Goal: Information Seeking & Learning: Learn about a topic

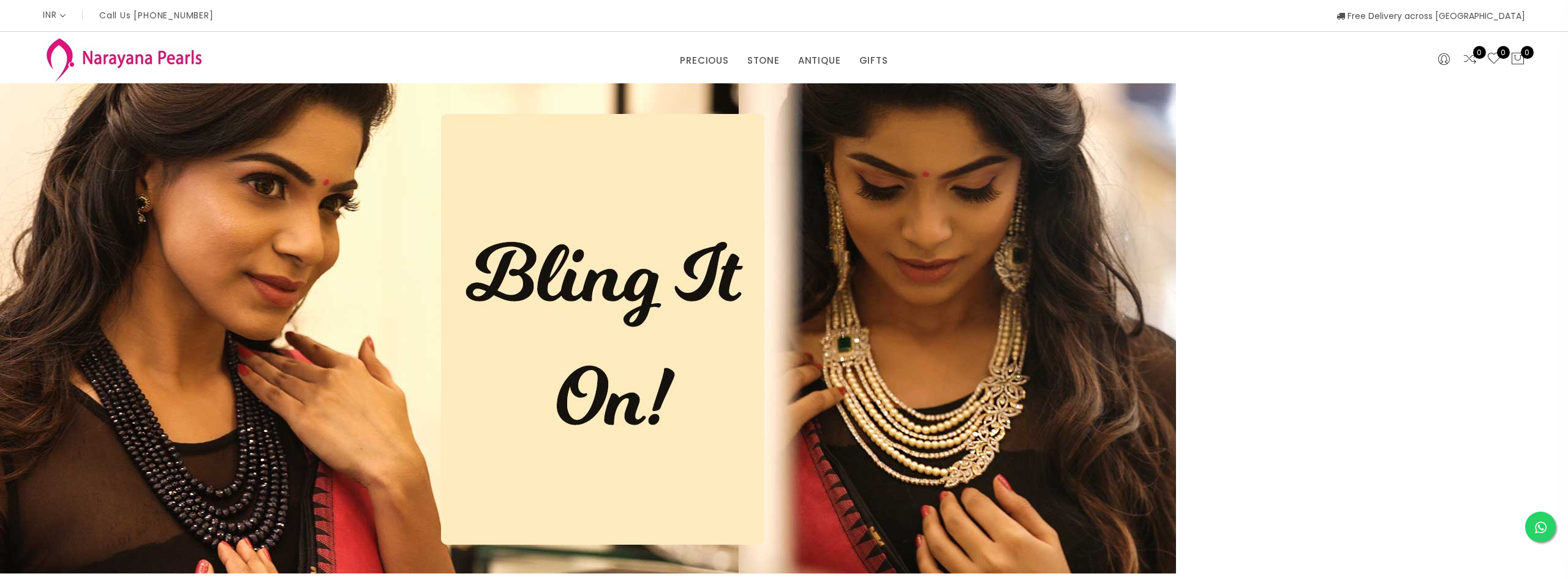
select select "INR"
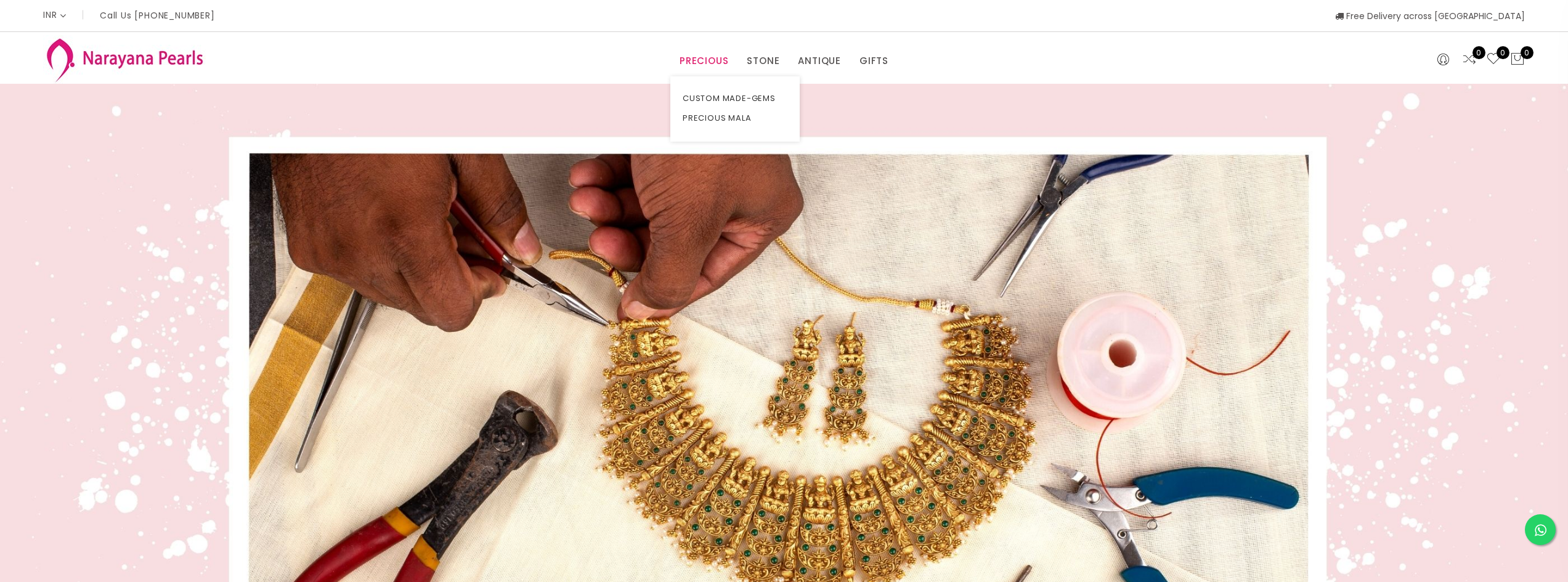
click at [710, 60] on link "PRECIOUS" at bounding box center [704, 61] width 48 height 19
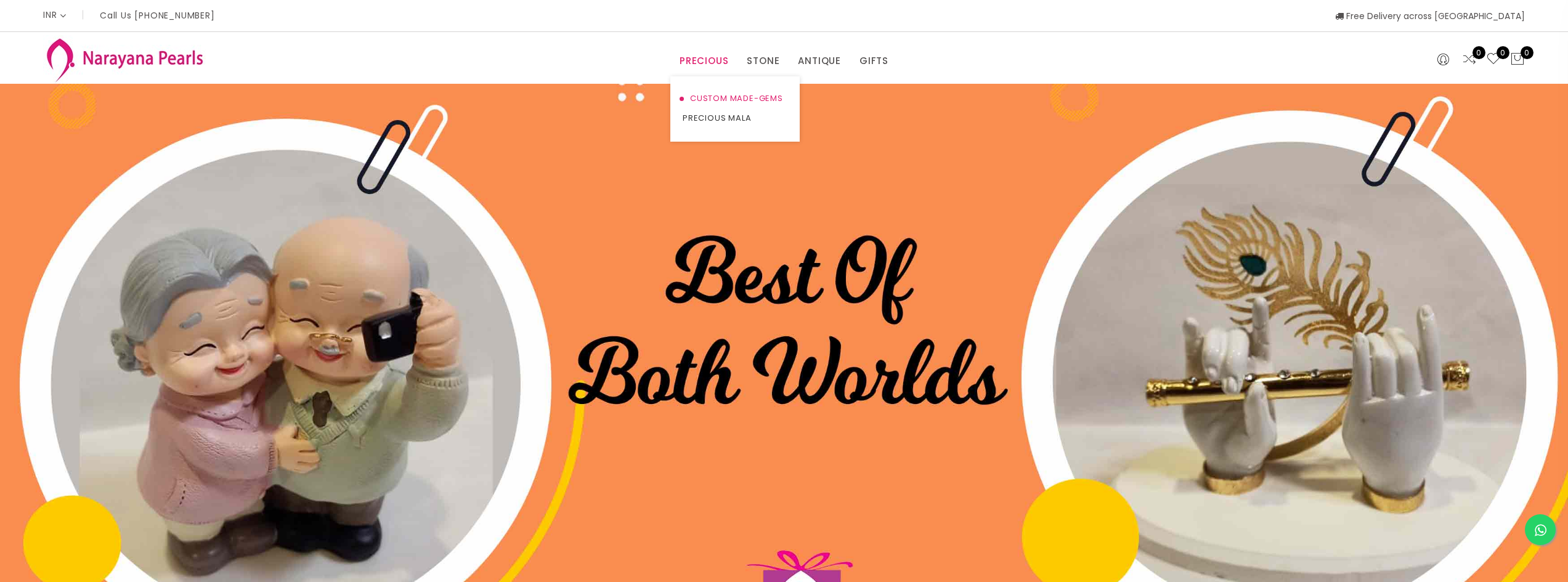
click at [699, 102] on link "CUSTOM MADE-GEMS" at bounding box center [735, 99] width 105 height 20
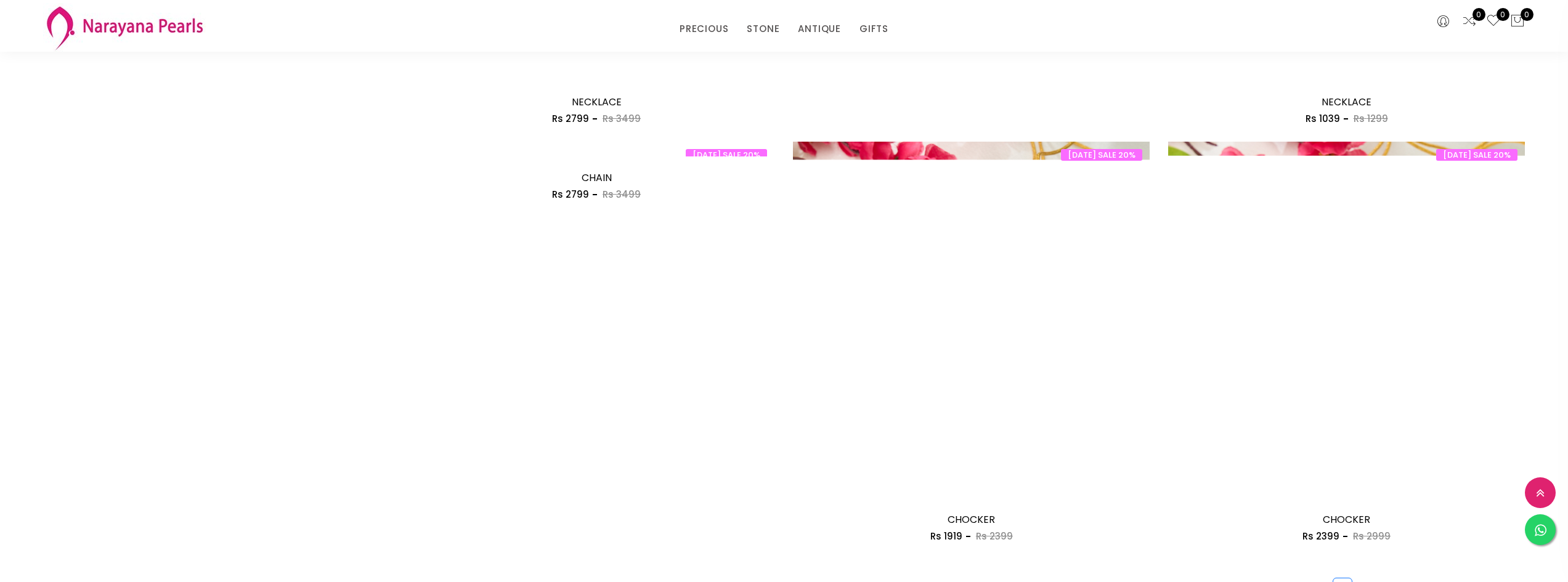
scroll to position [2649, 0]
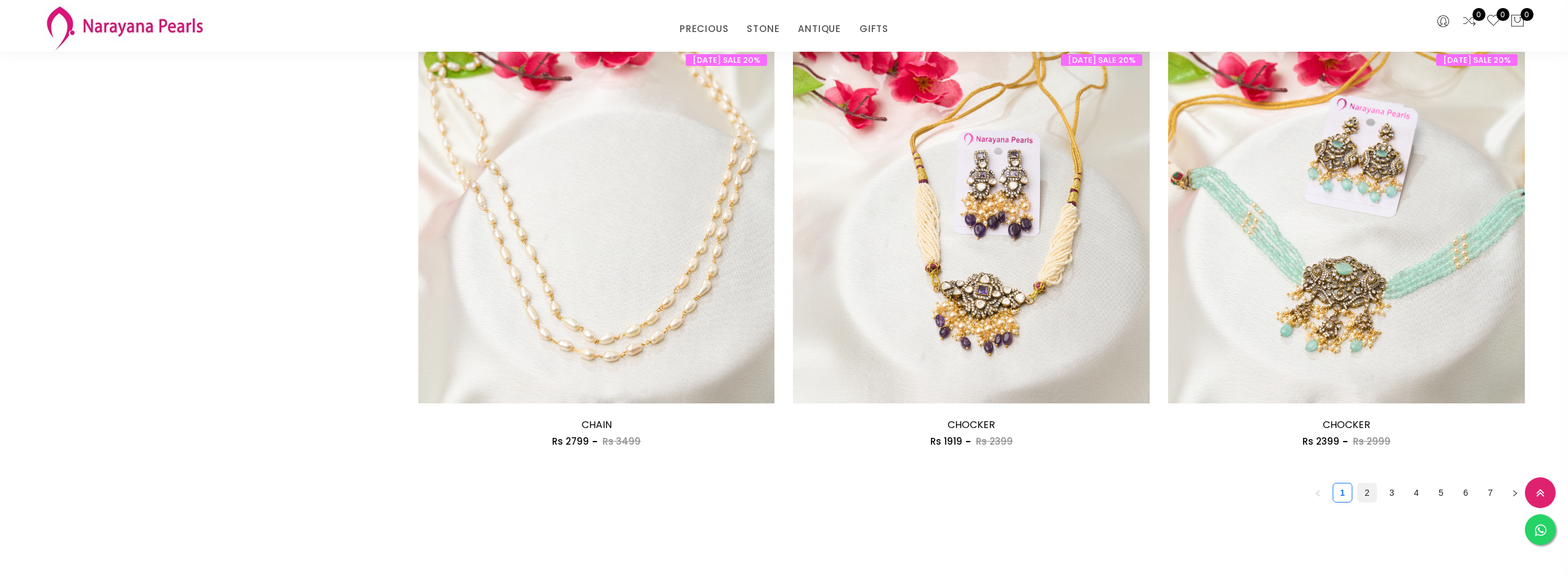
click at [1367, 496] on link "2" at bounding box center [1367, 493] width 19 height 19
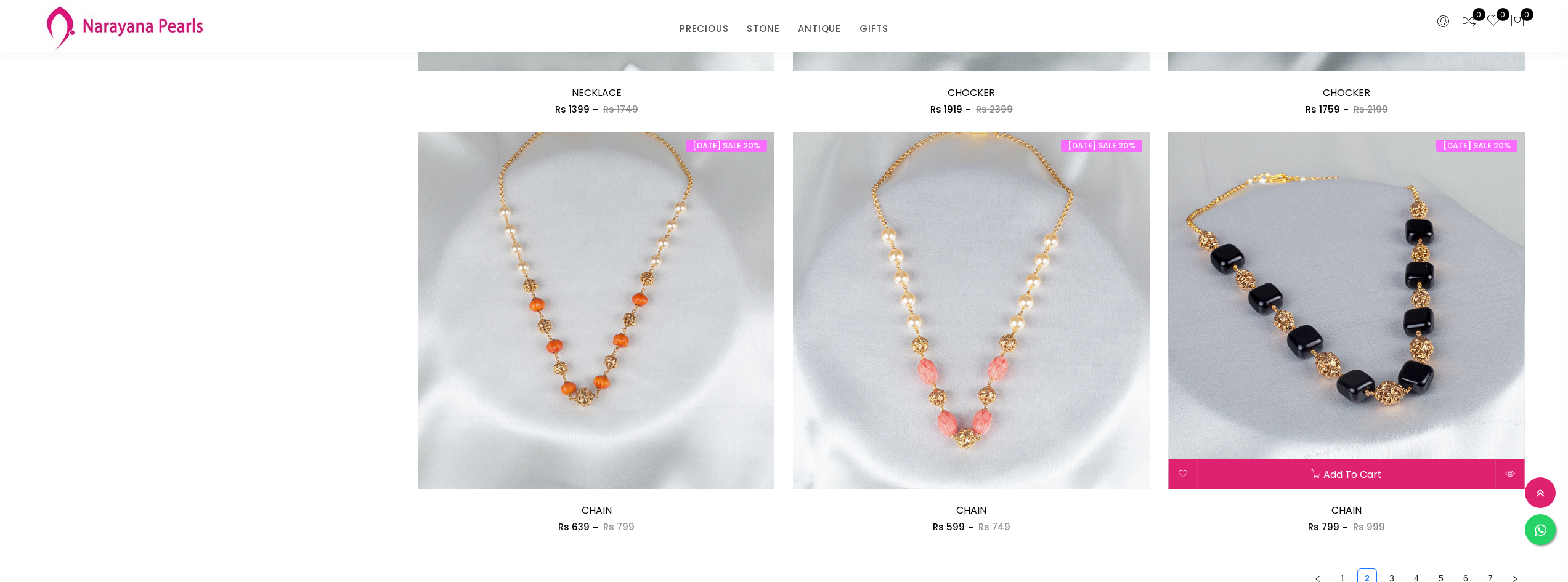
scroll to position [2649, 0]
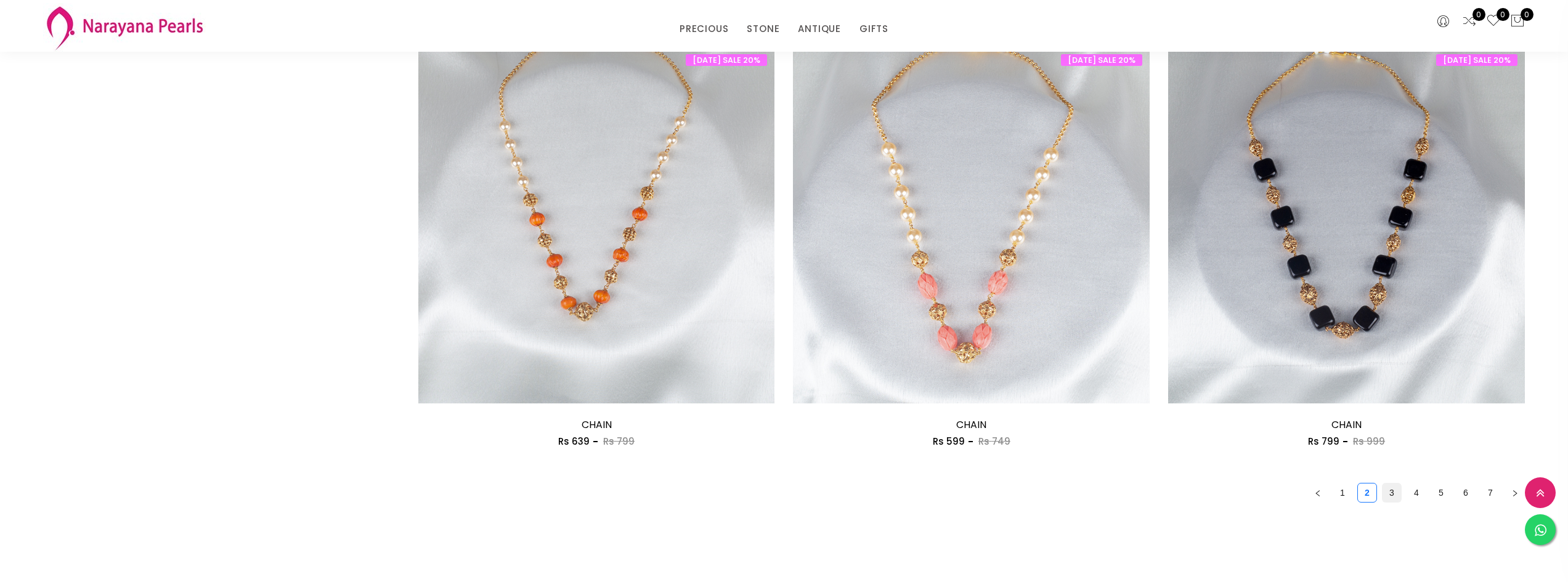
click at [1390, 497] on link "3" at bounding box center [1392, 493] width 19 height 19
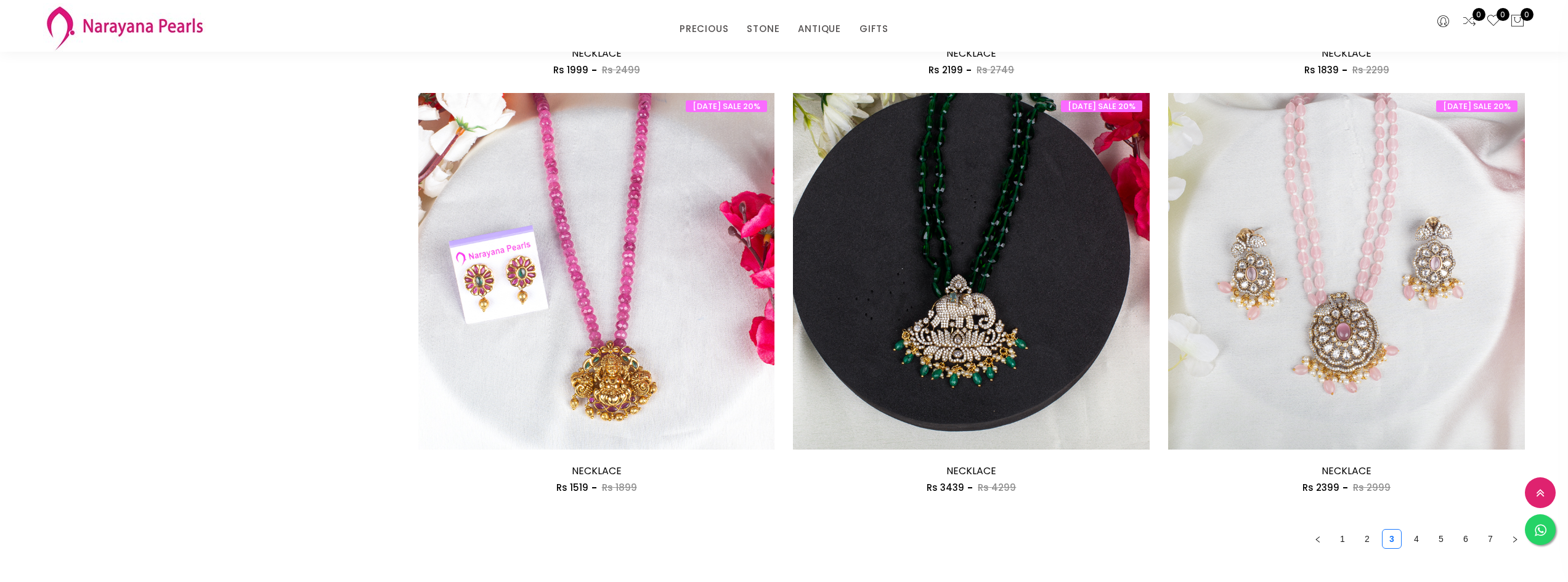
scroll to position [2587, 0]
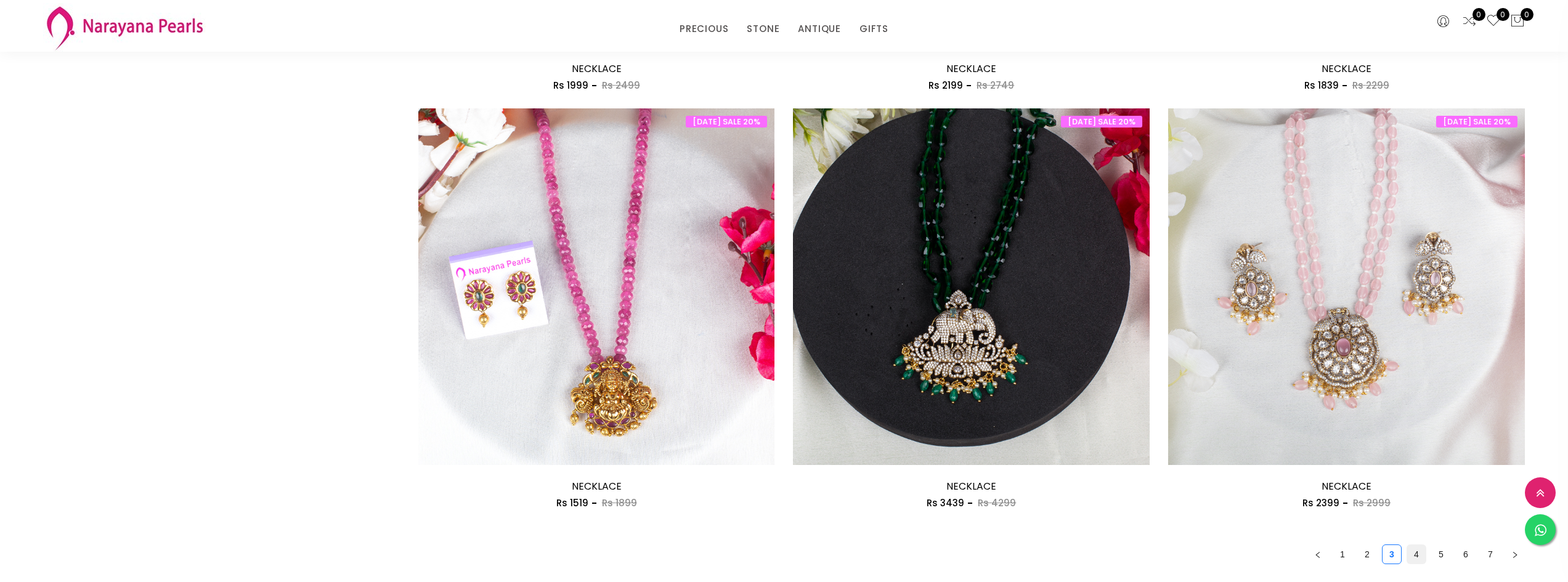
click at [1409, 550] on link "4" at bounding box center [1416, 555] width 19 height 19
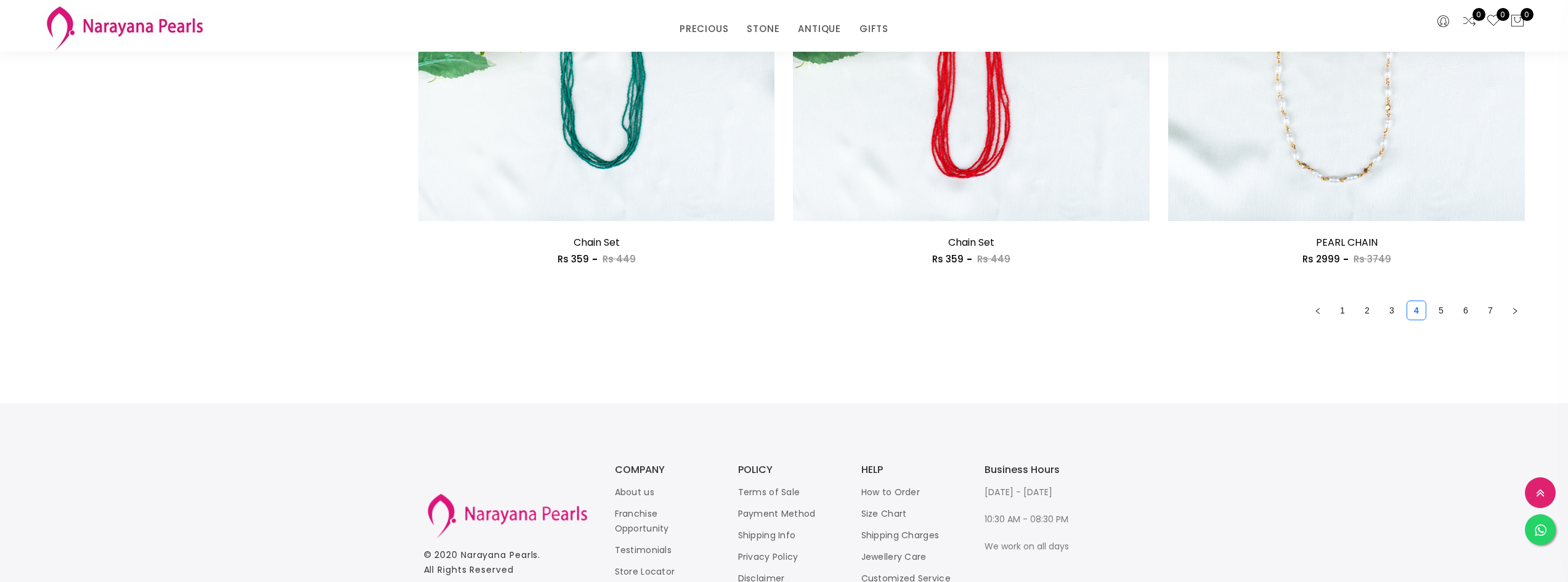
scroll to position [2834, 0]
click at [1446, 309] on link "5" at bounding box center [1441, 308] width 19 height 19
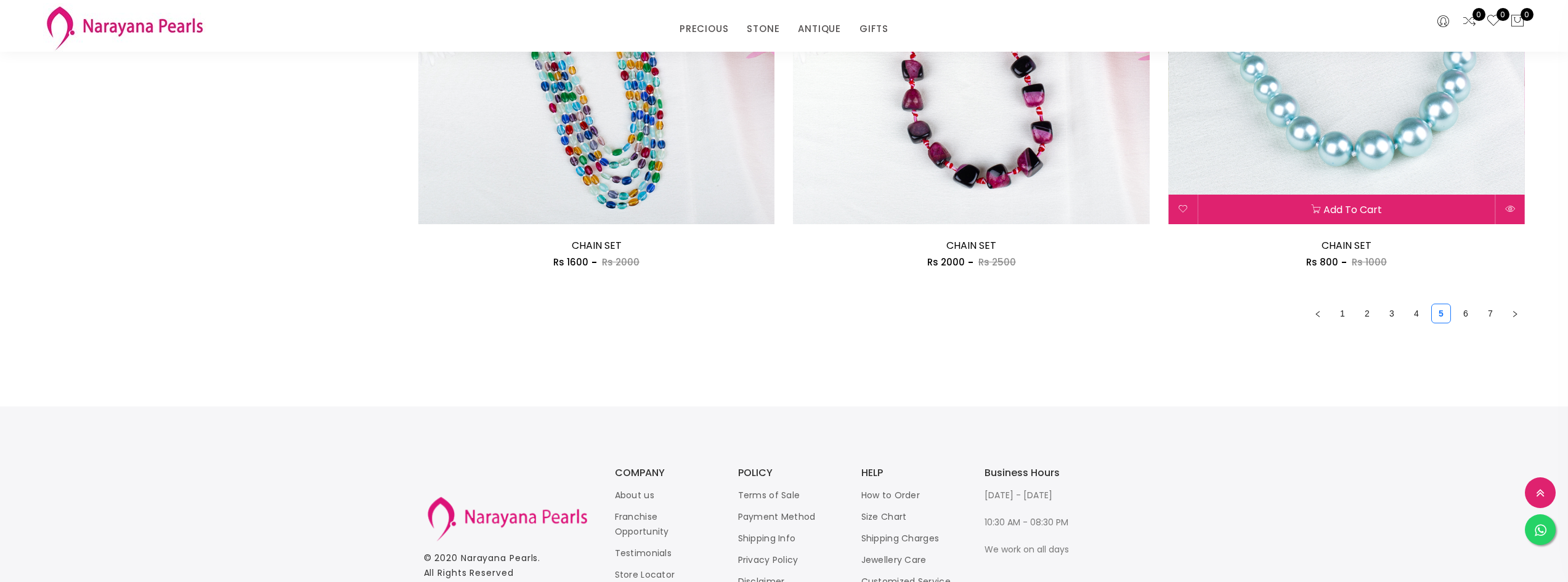
scroll to position [2834, 0]
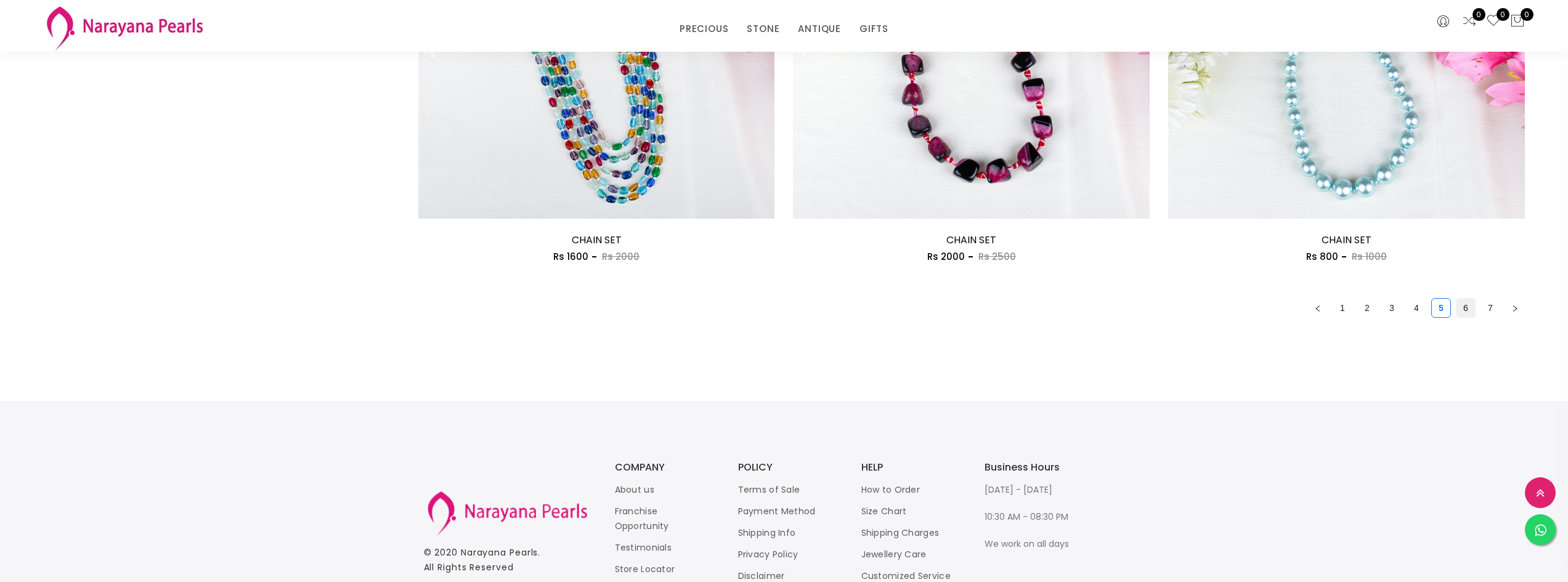
click at [1463, 306] on link "6" at bounding box center [1466, 308] width 19 height 19
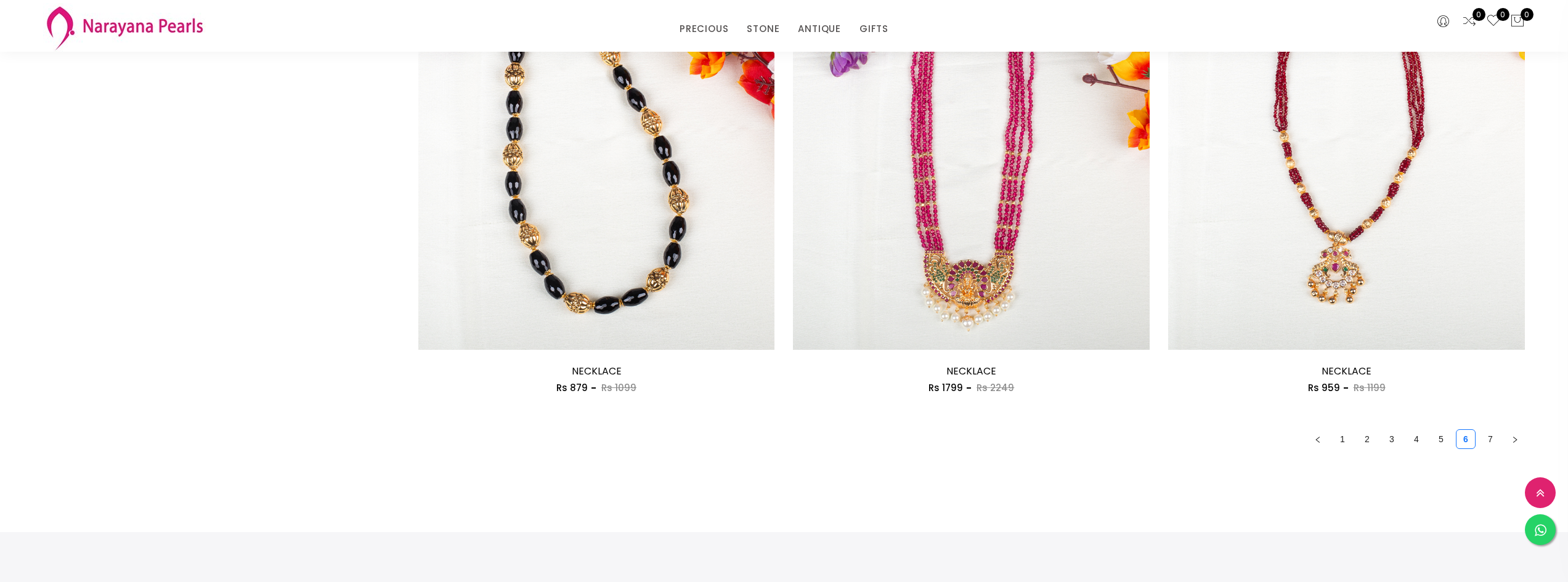
scroll to position [2772, 0]
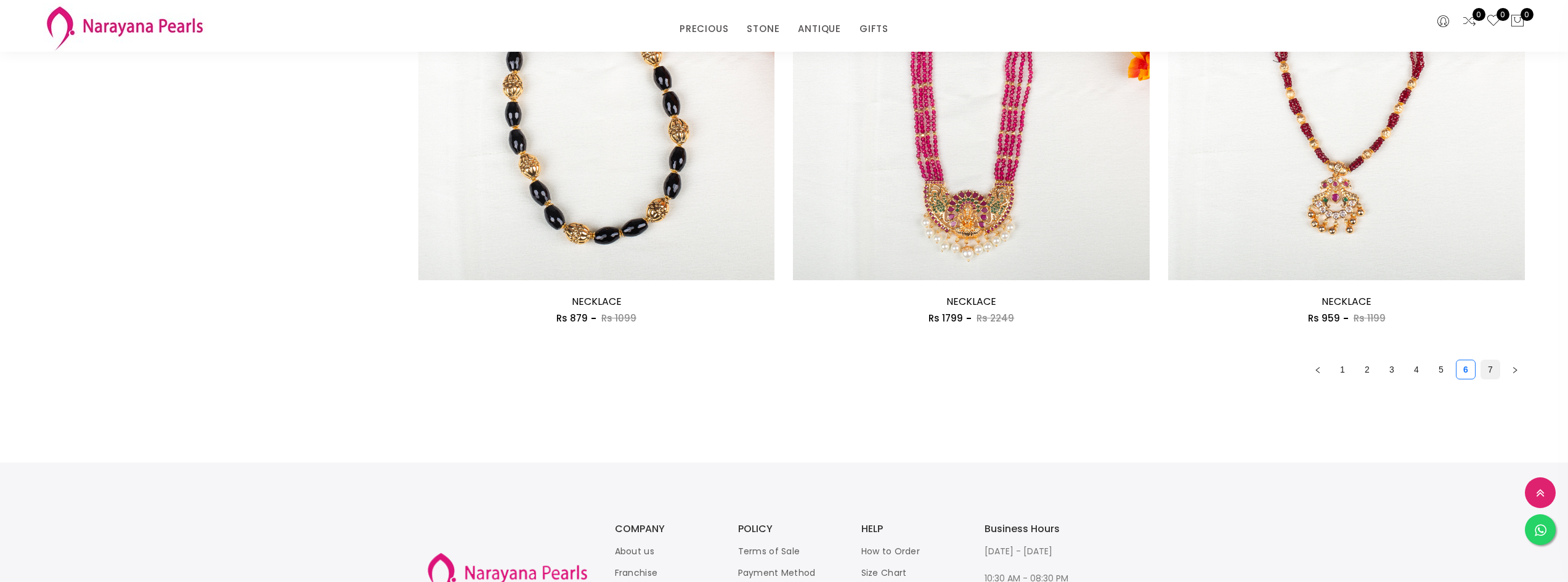
click at [1489, 369] on link "7" at bounding box center [1490, 370] width 19 height 19
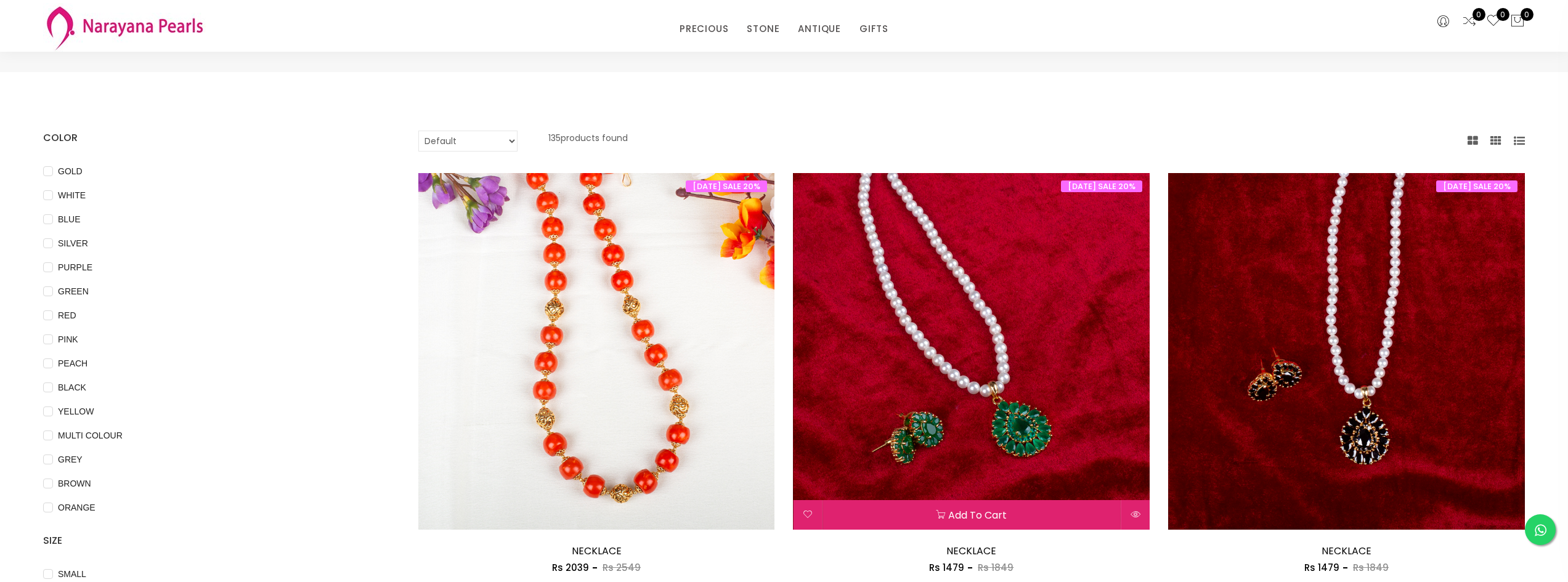
scroll to position [185, 0]
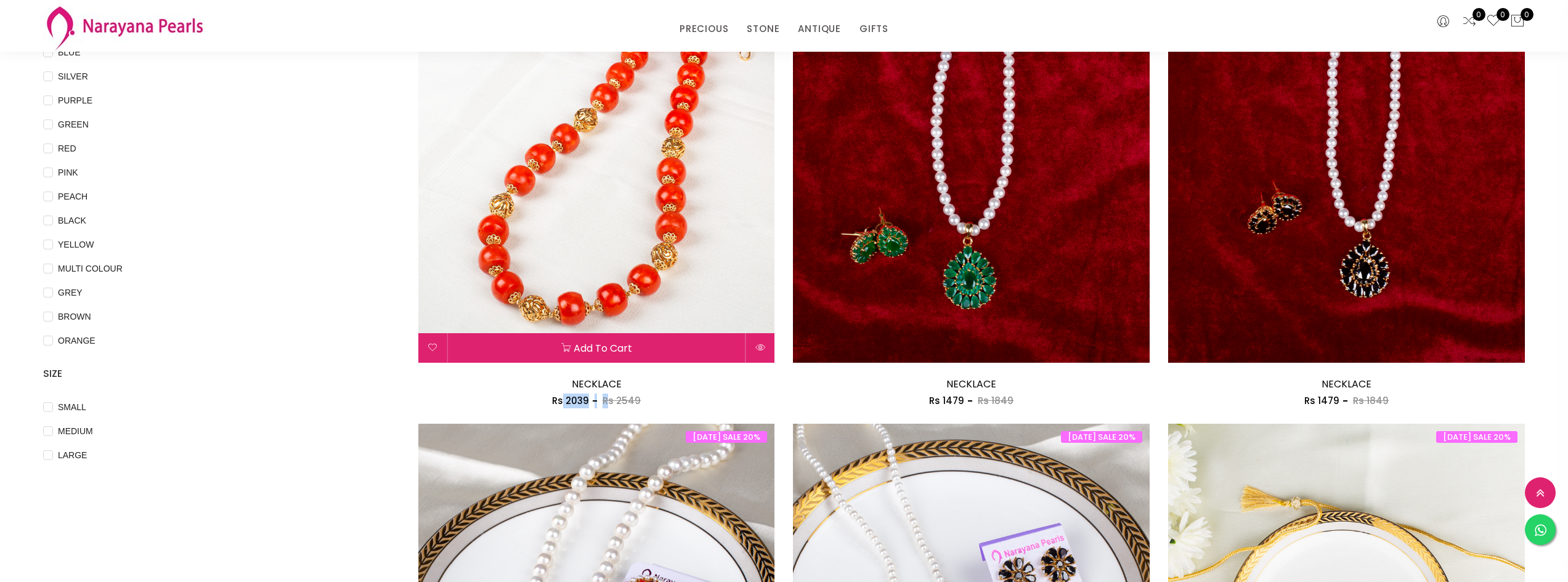
drag, startPoint x: 565, startPoint y: 398, endPoint x: 610, endPoint y: 399, distance: 45.0
click at [610, 399] on div "Rs 2039 Rs 2549" at bounding box center [596, 401] width 357 height 15
